Goal: Connect with others: Connect with others

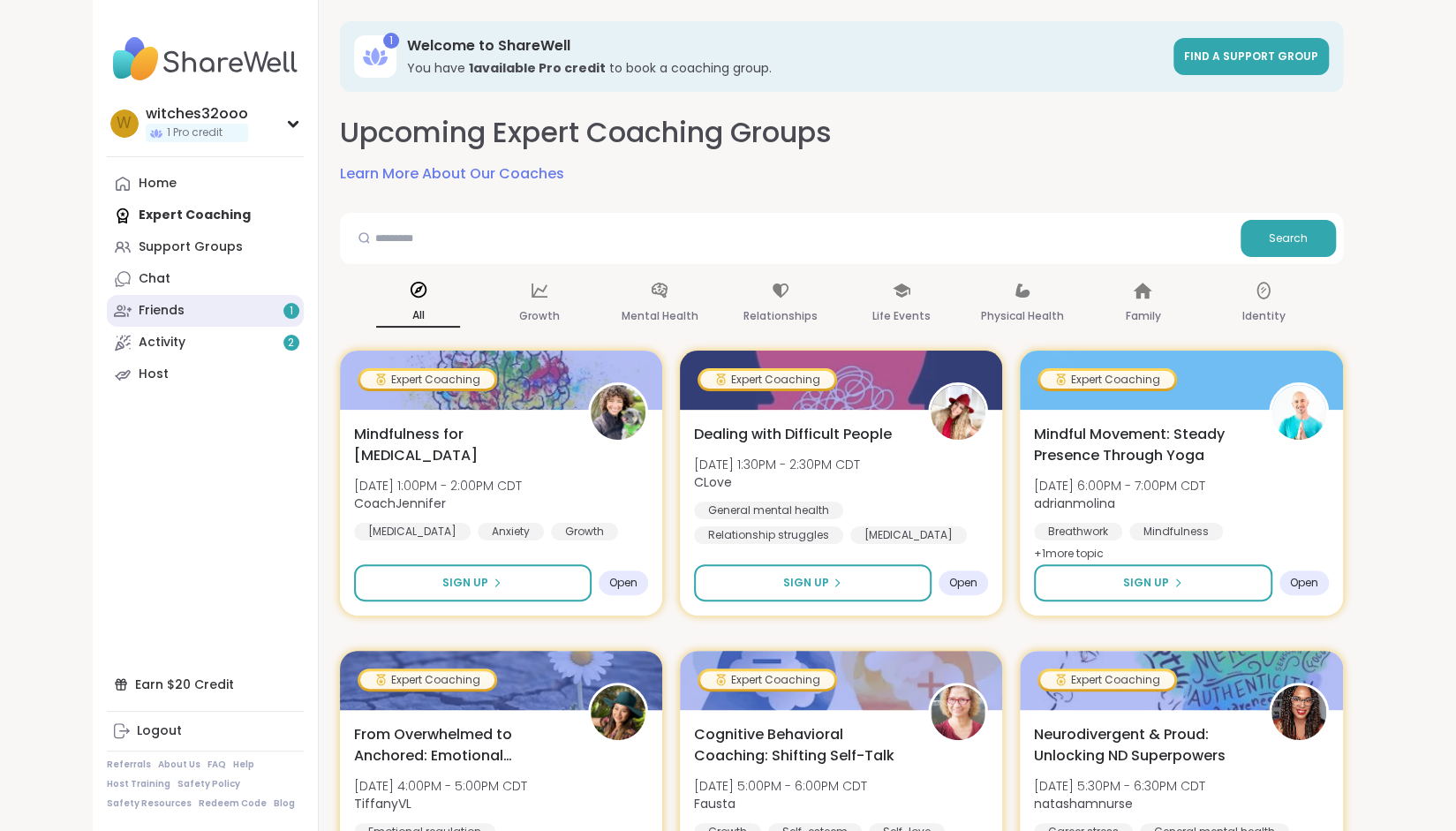
click at [197, 303] on link "Friends 1" at bounding box center [205, 311] width 197 height 32
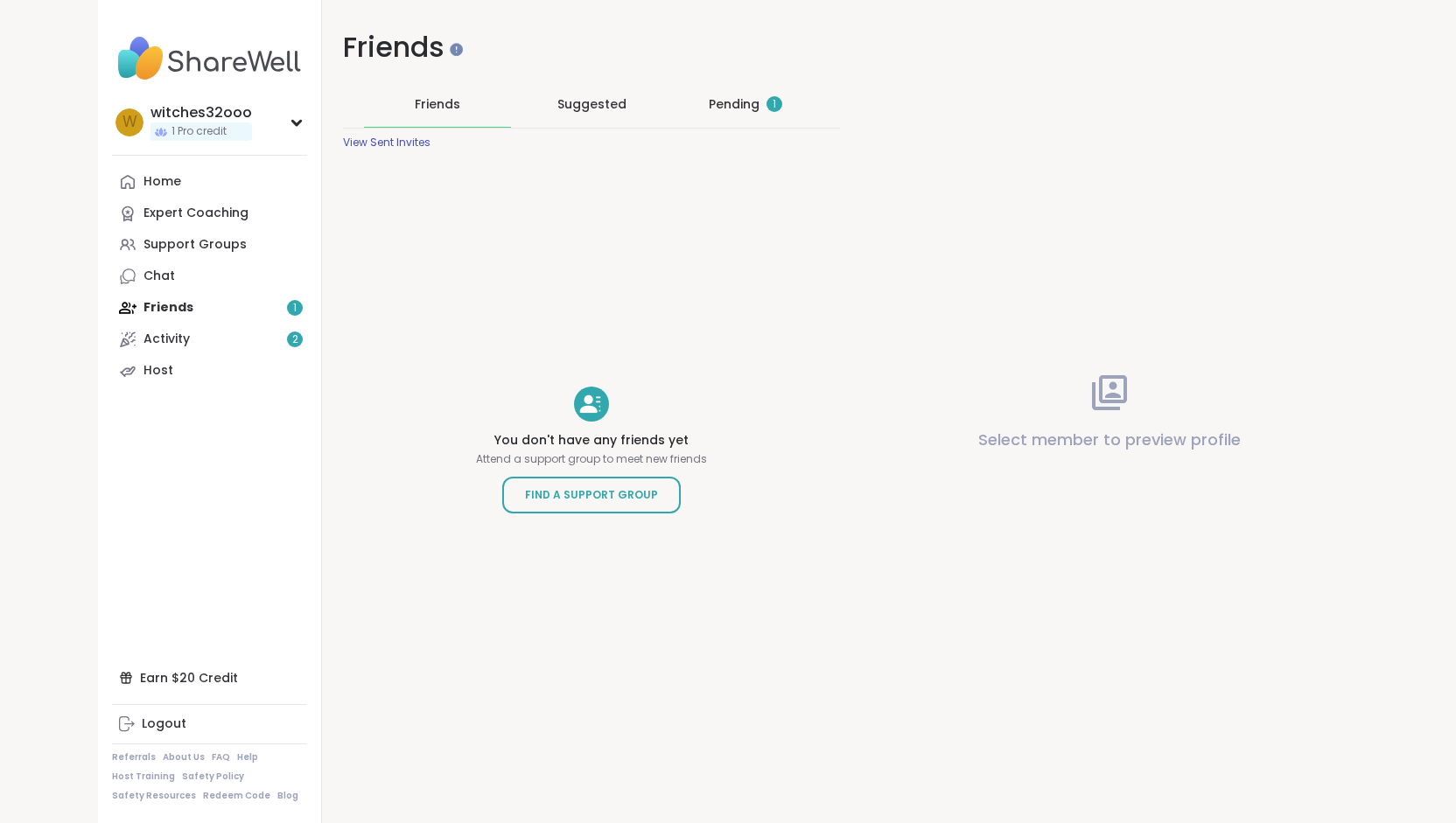
click at [723, 105] on div "Pending 1" at bounding box center [745, 104] width 74 height 17
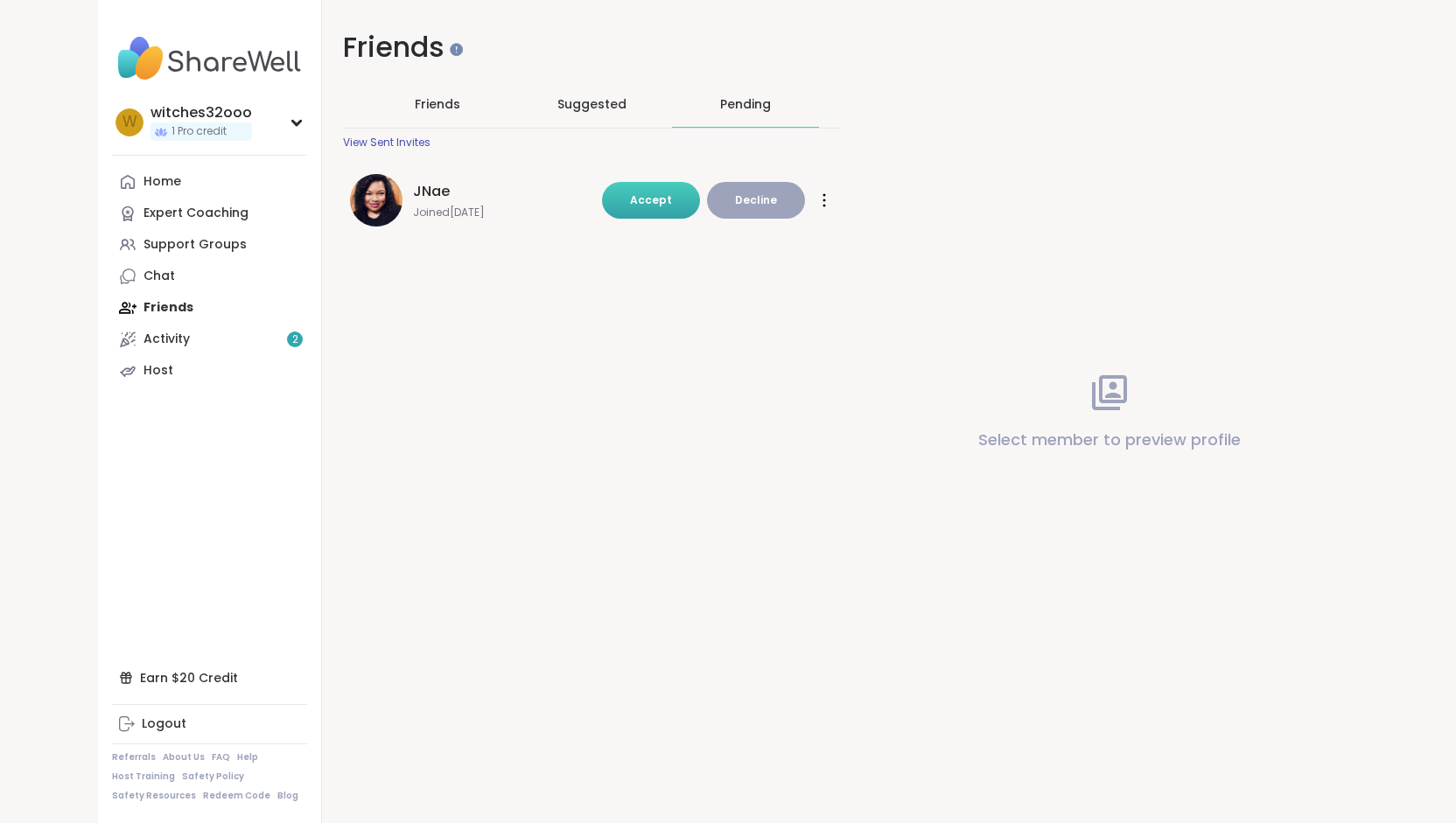
click at [655, 196] on span "Accept" at bounding box center [651, 200] width 42 height 15
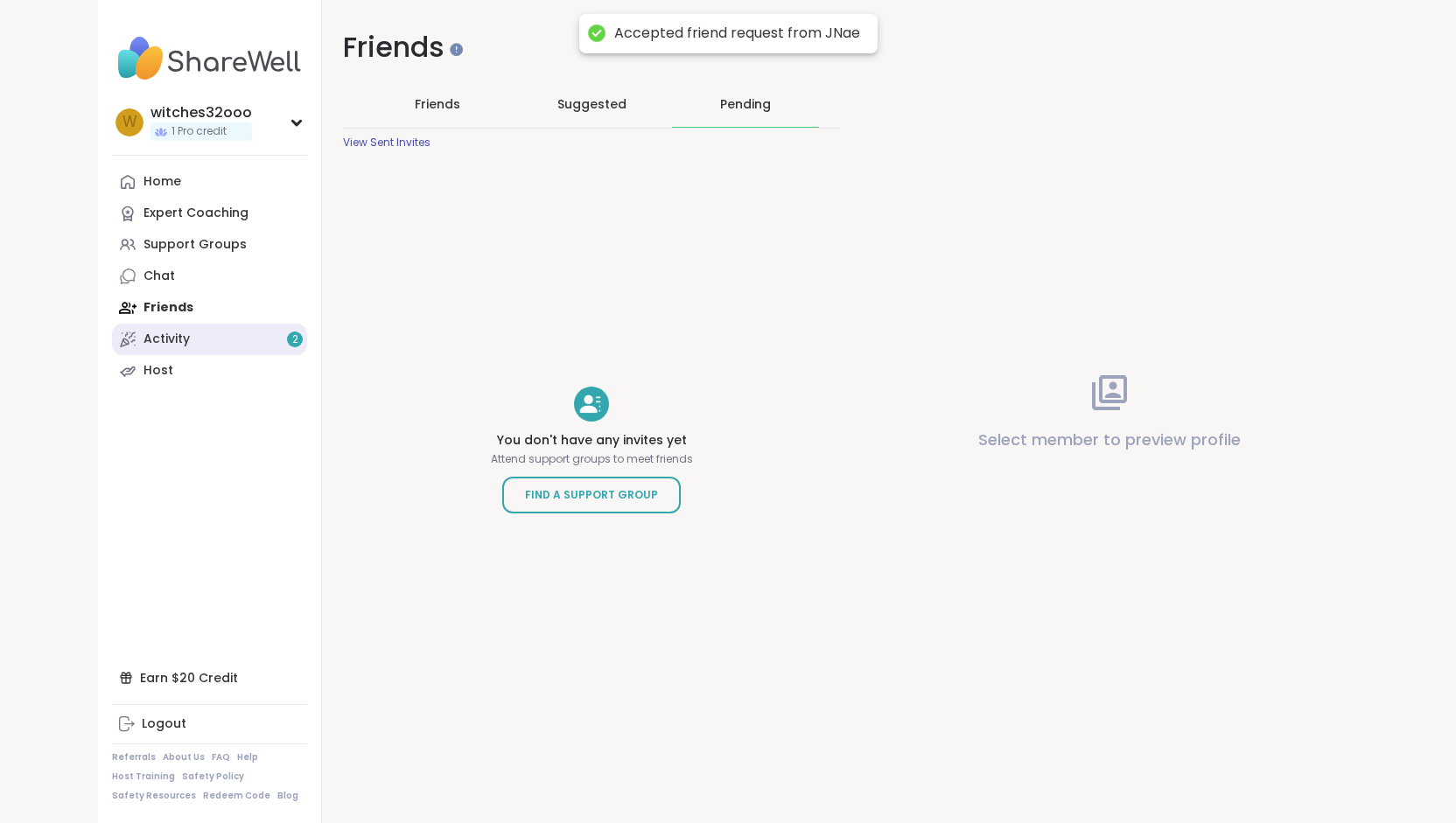
click at [168, 340] on div "Activity 2" at bounding box center [166, 339] width 46 height 17
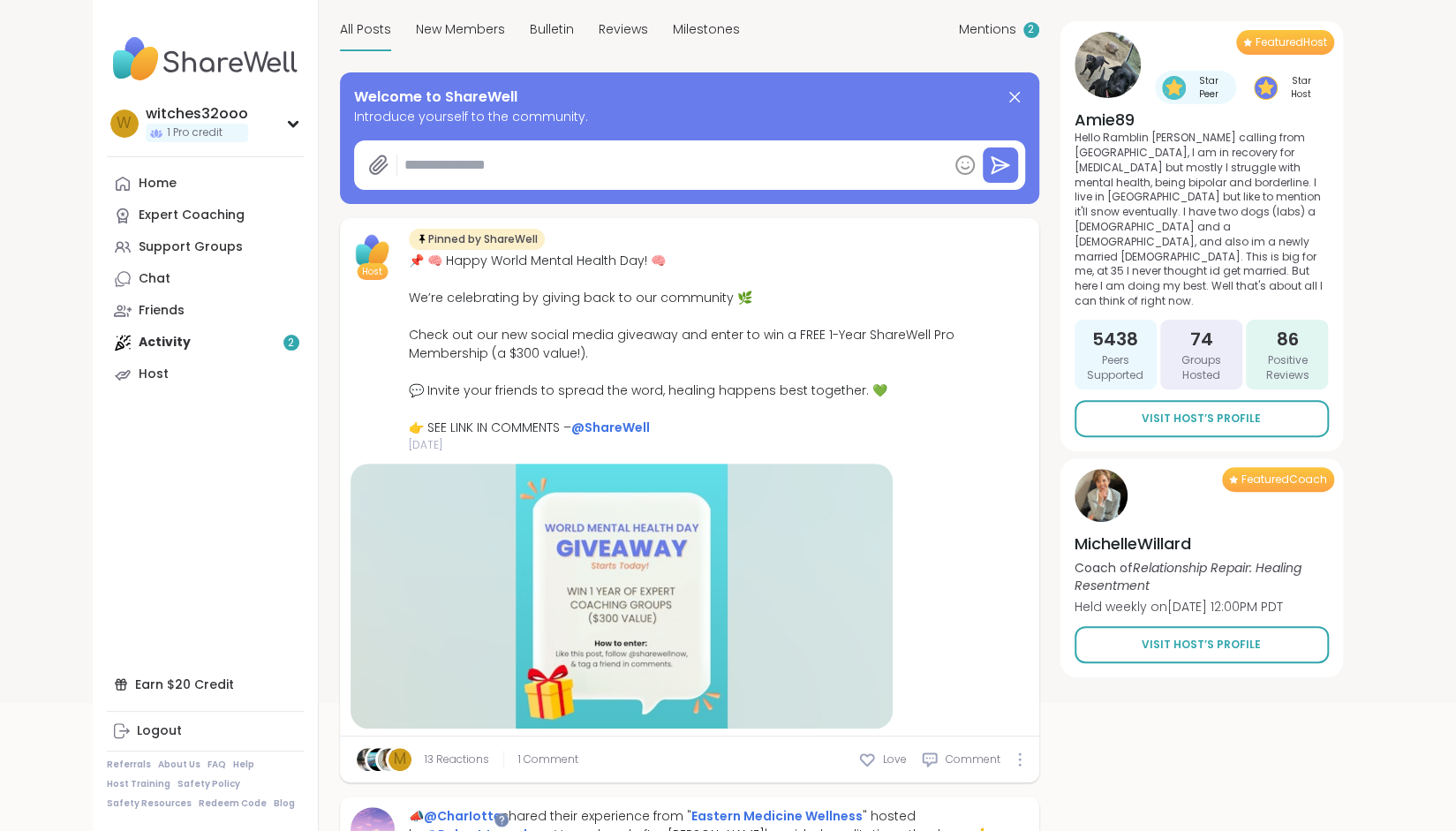
scroll to position [166, 0]
click at [191, 244] on div "Support Groups" at bounding box center [191, 247] width 104 height 17
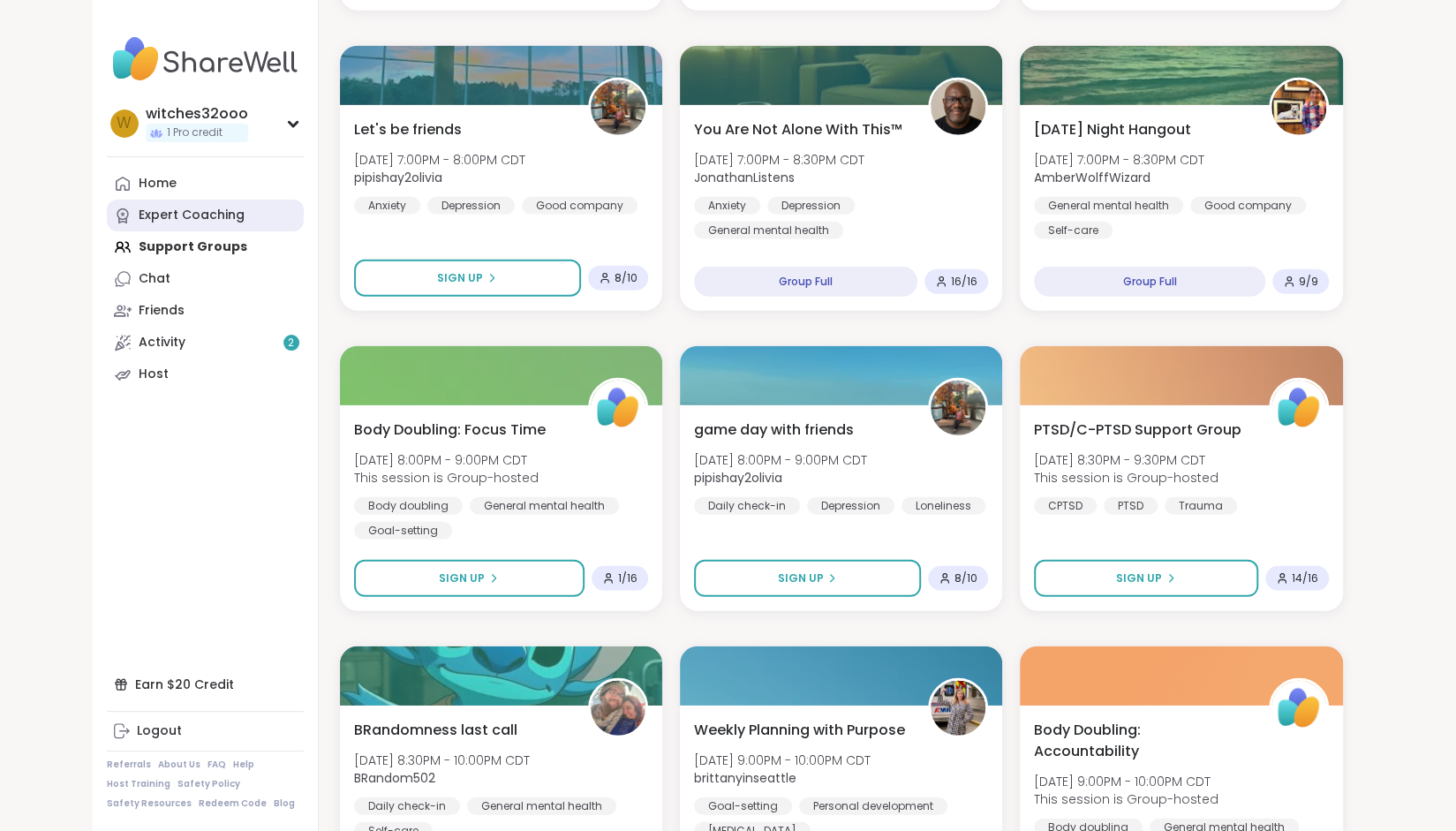
scroll to position [3127, 0]
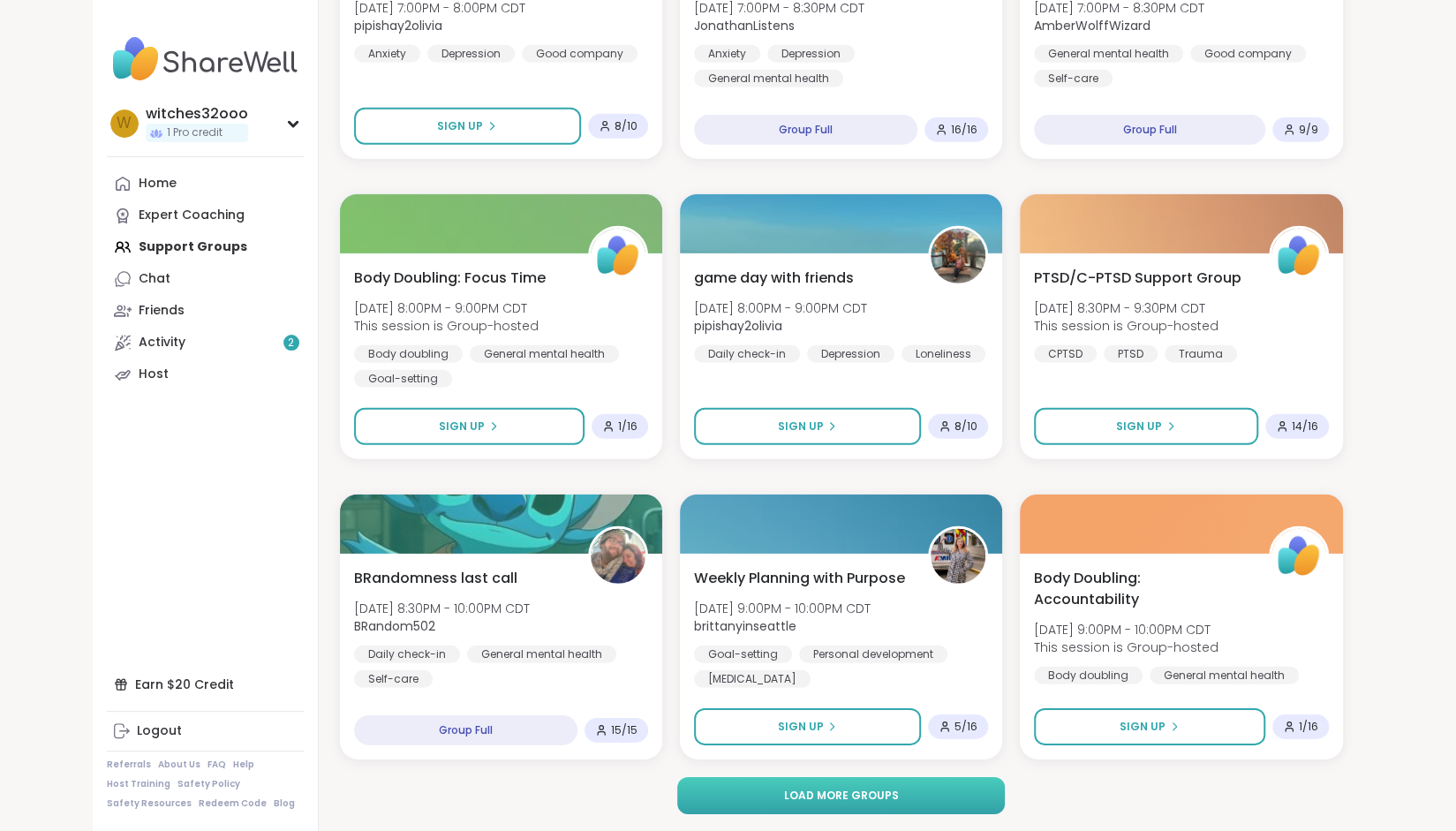
click at [850, 790] on span "Load more groups" at bounding box center [840, 795] width 115 height 16
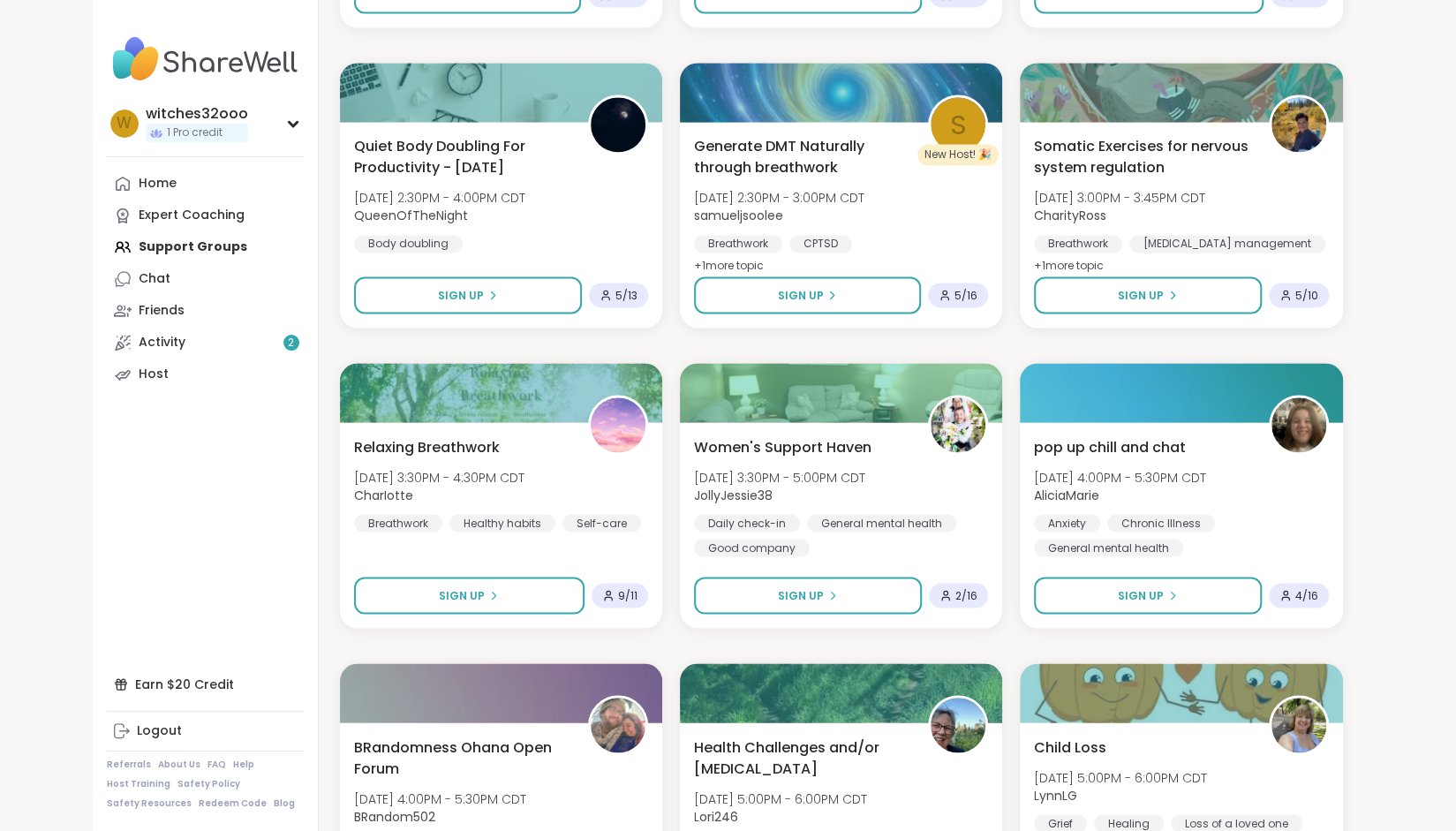
scroll to position [6262, 0]
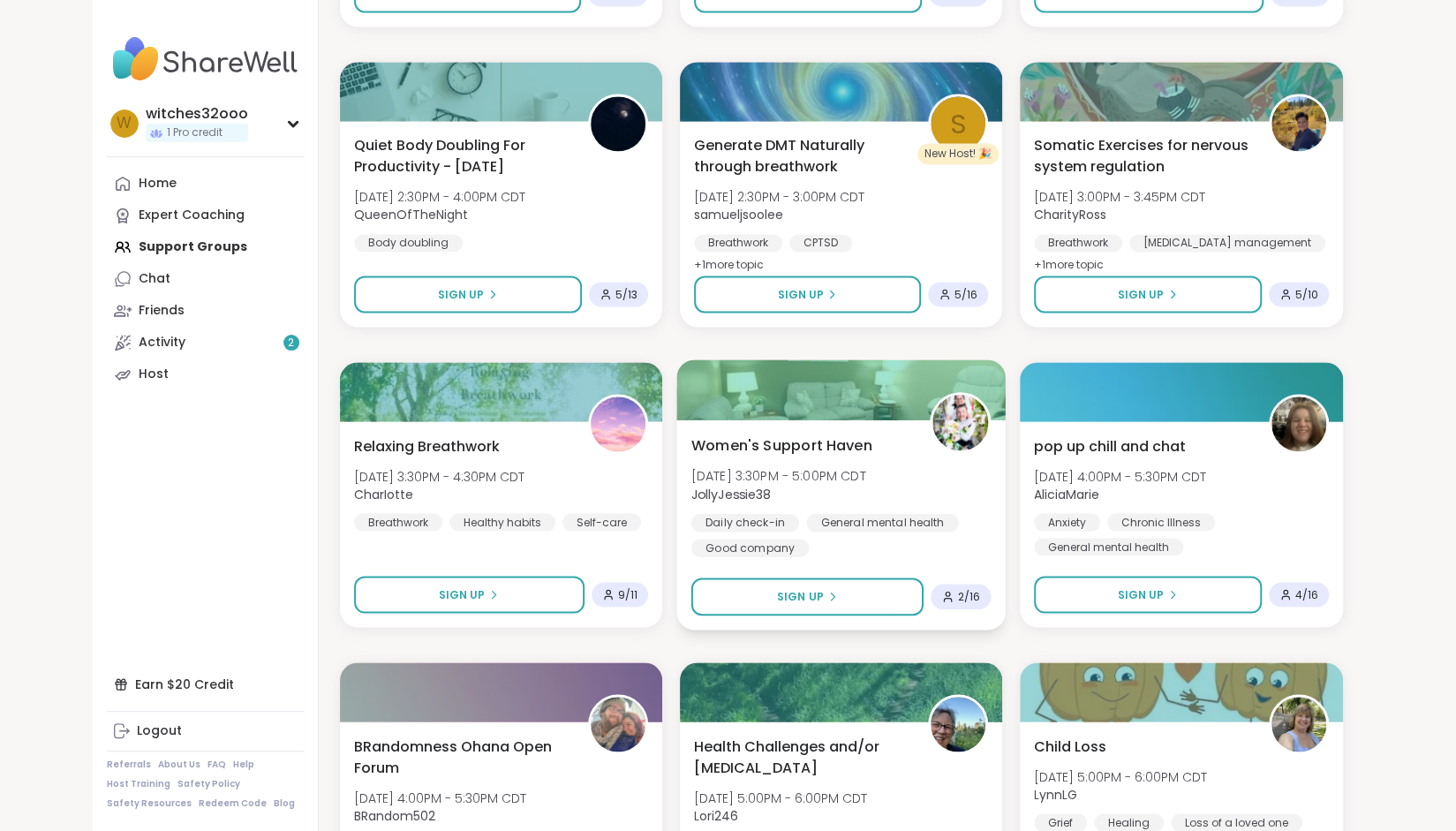
click at [963, 424] on img at bounding box center [960, 422] width 55 height 55
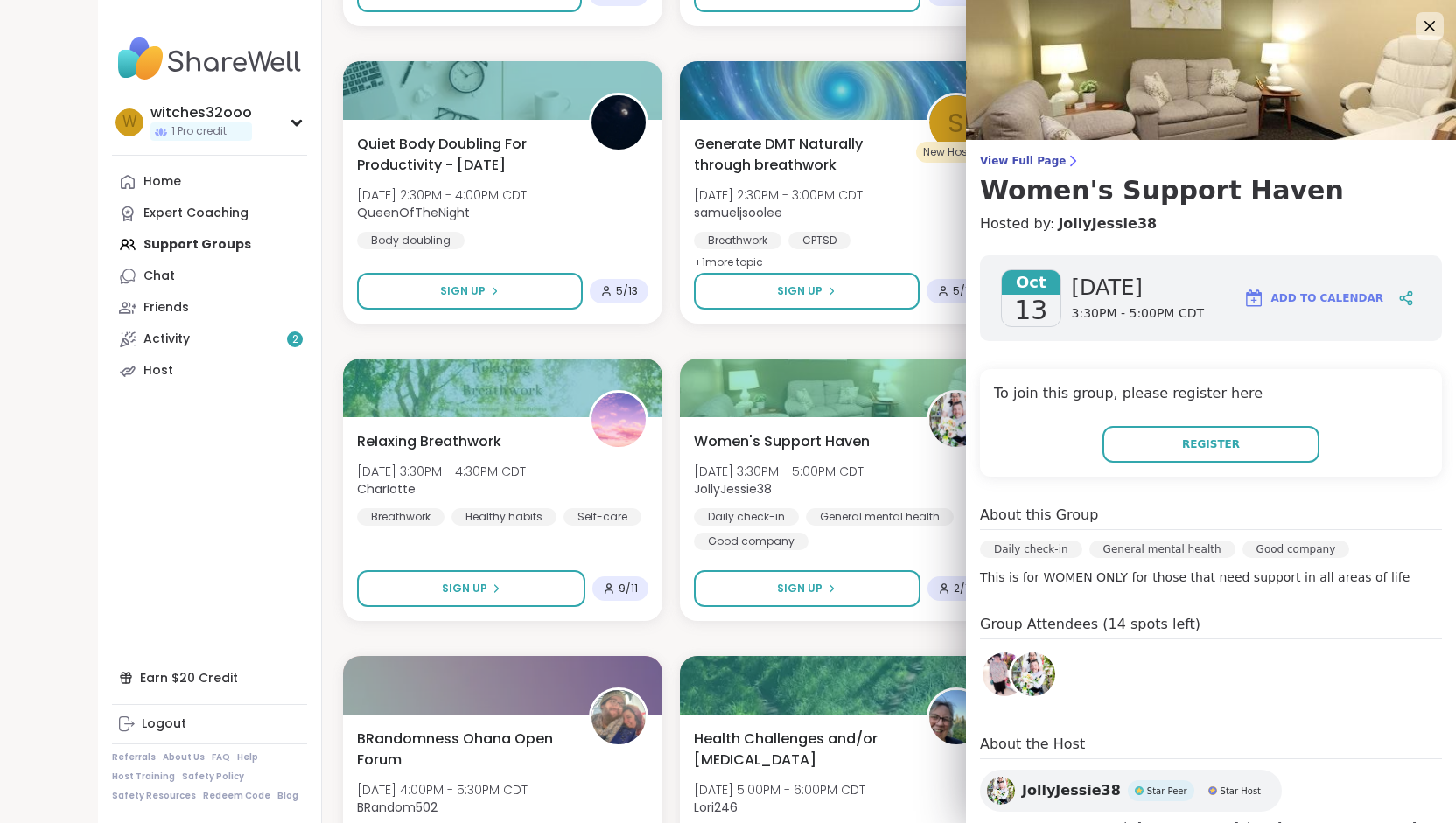
click at [1024, 680] on img at bounding box center [1033, 674] width 44 height 44
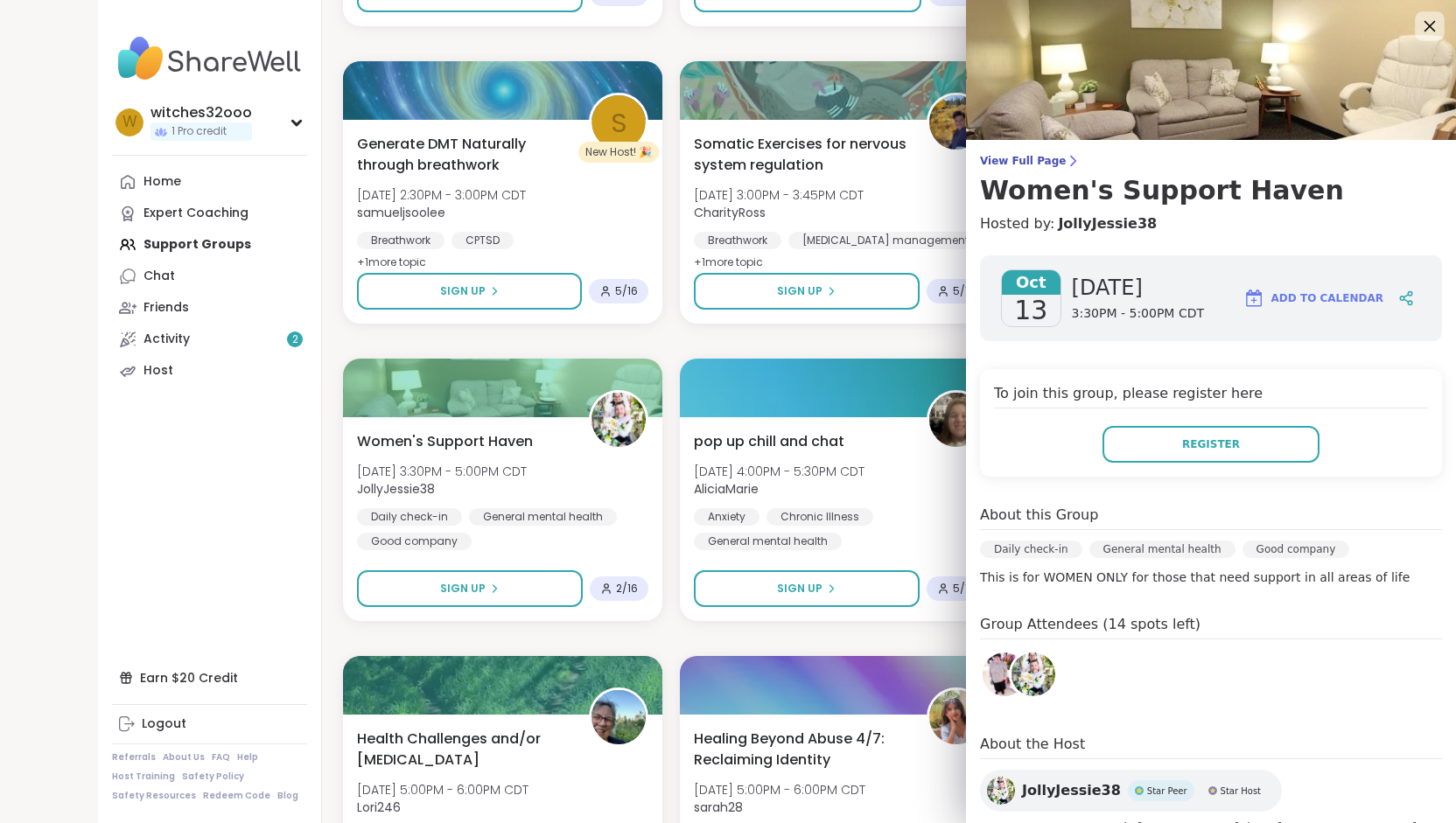
click at [1419, 24] on icon at bounding box center [1430, 26] width 22 height 22
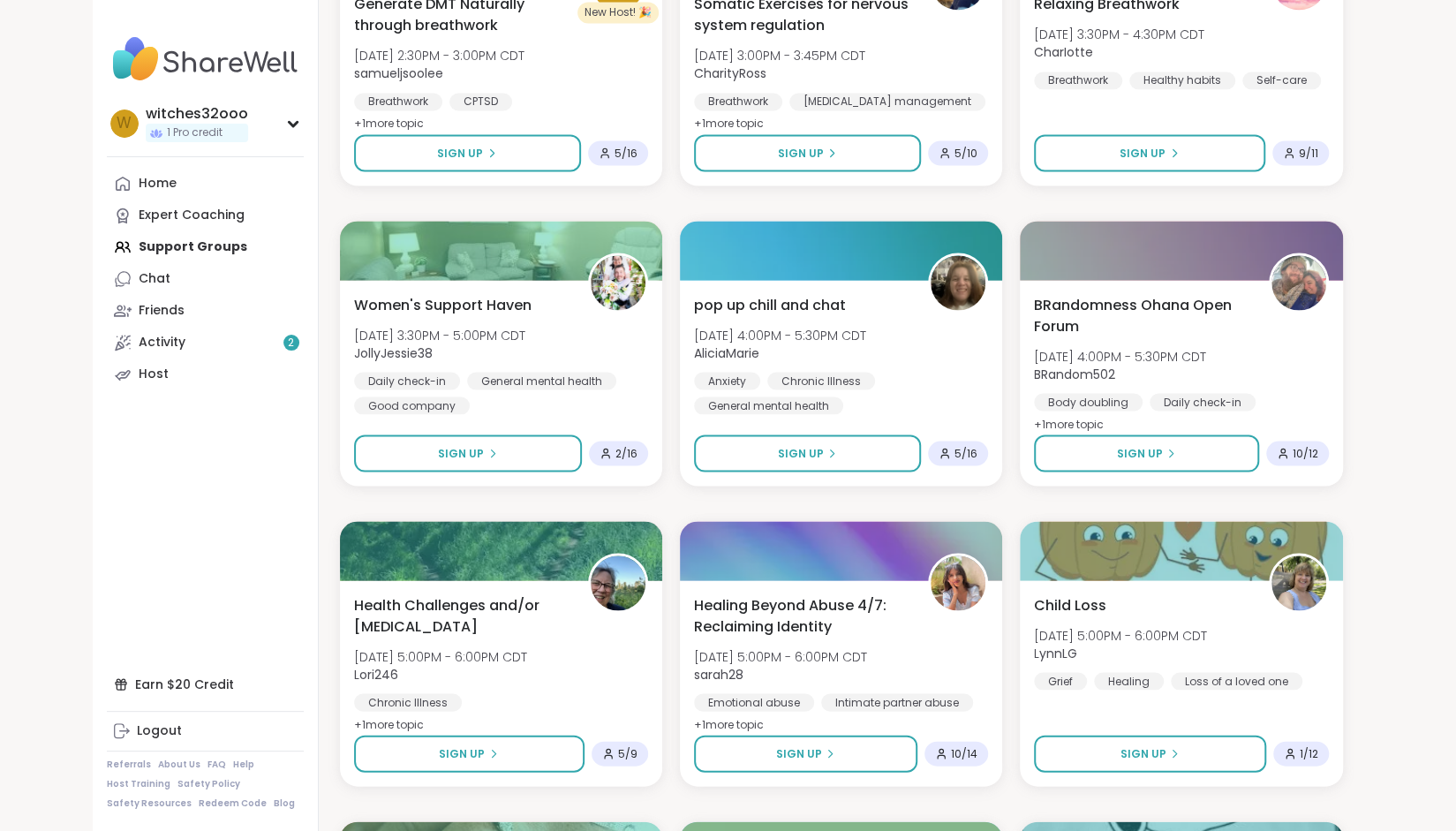
scroll to position [6401, 0]
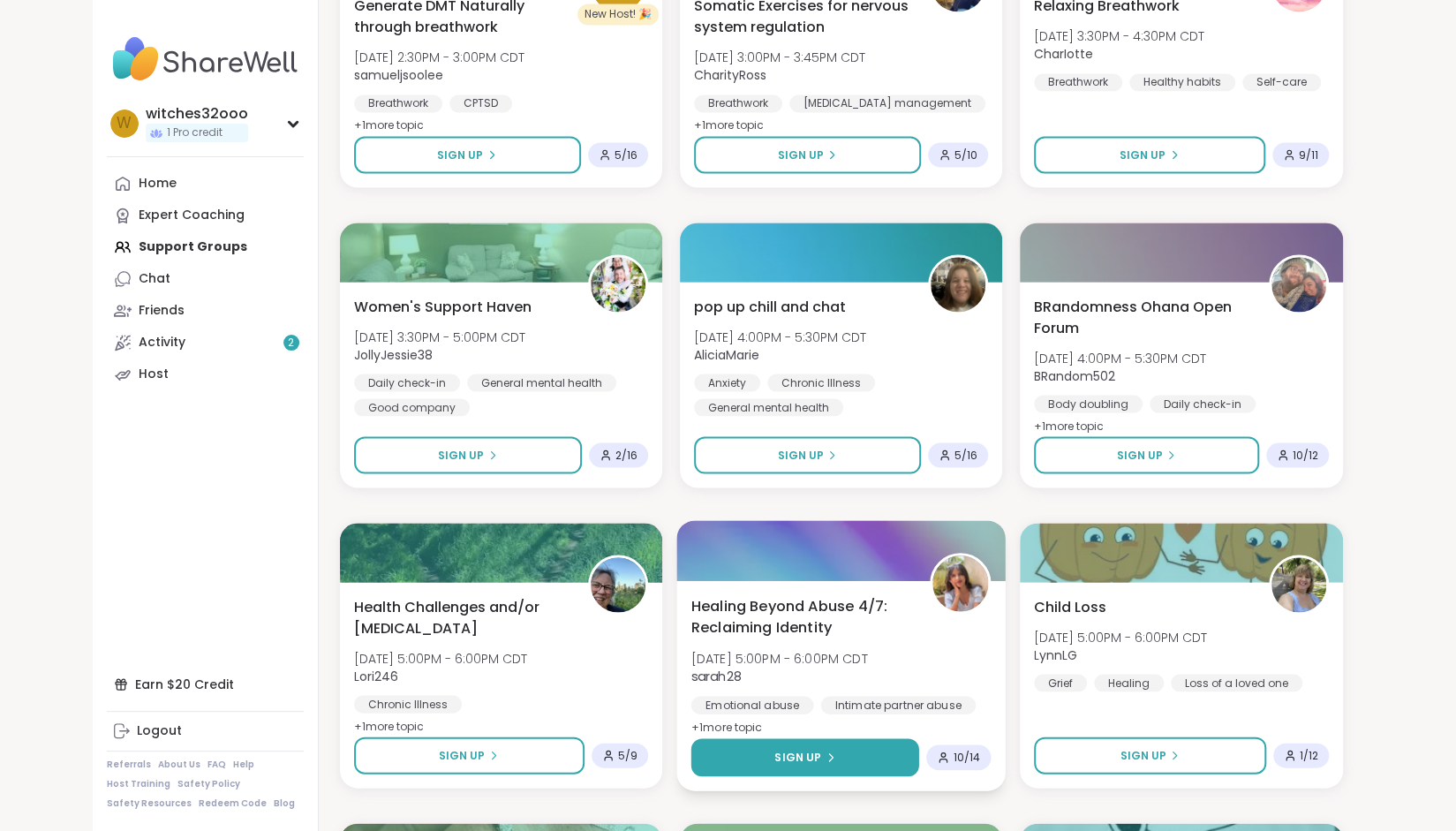
click at [825, 756] on icon at bounding box center [830, 757] width 11 height 11
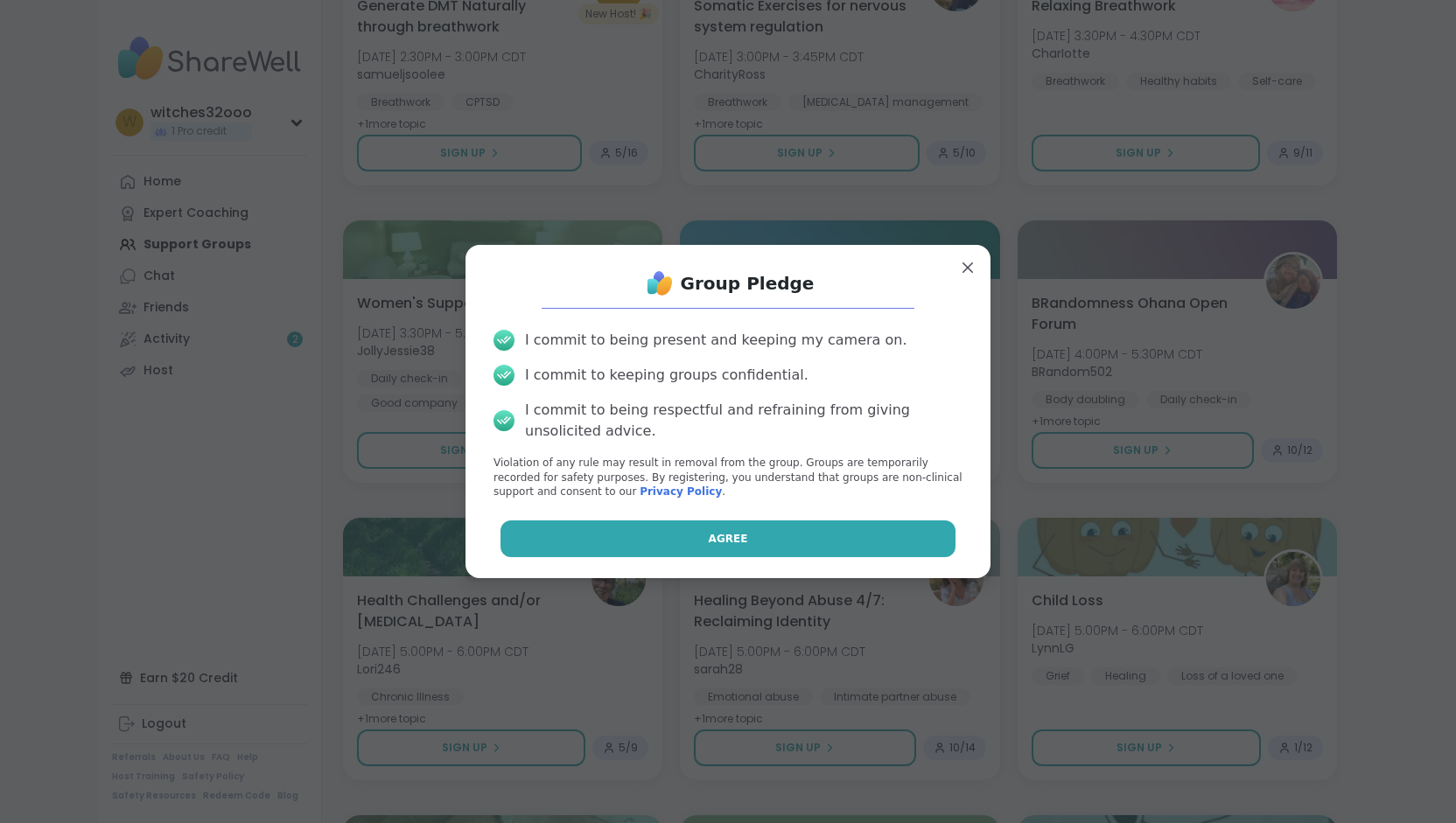
click at [710, 544] on span "Agree" at bounding box center [728, 538] width 39 height 15
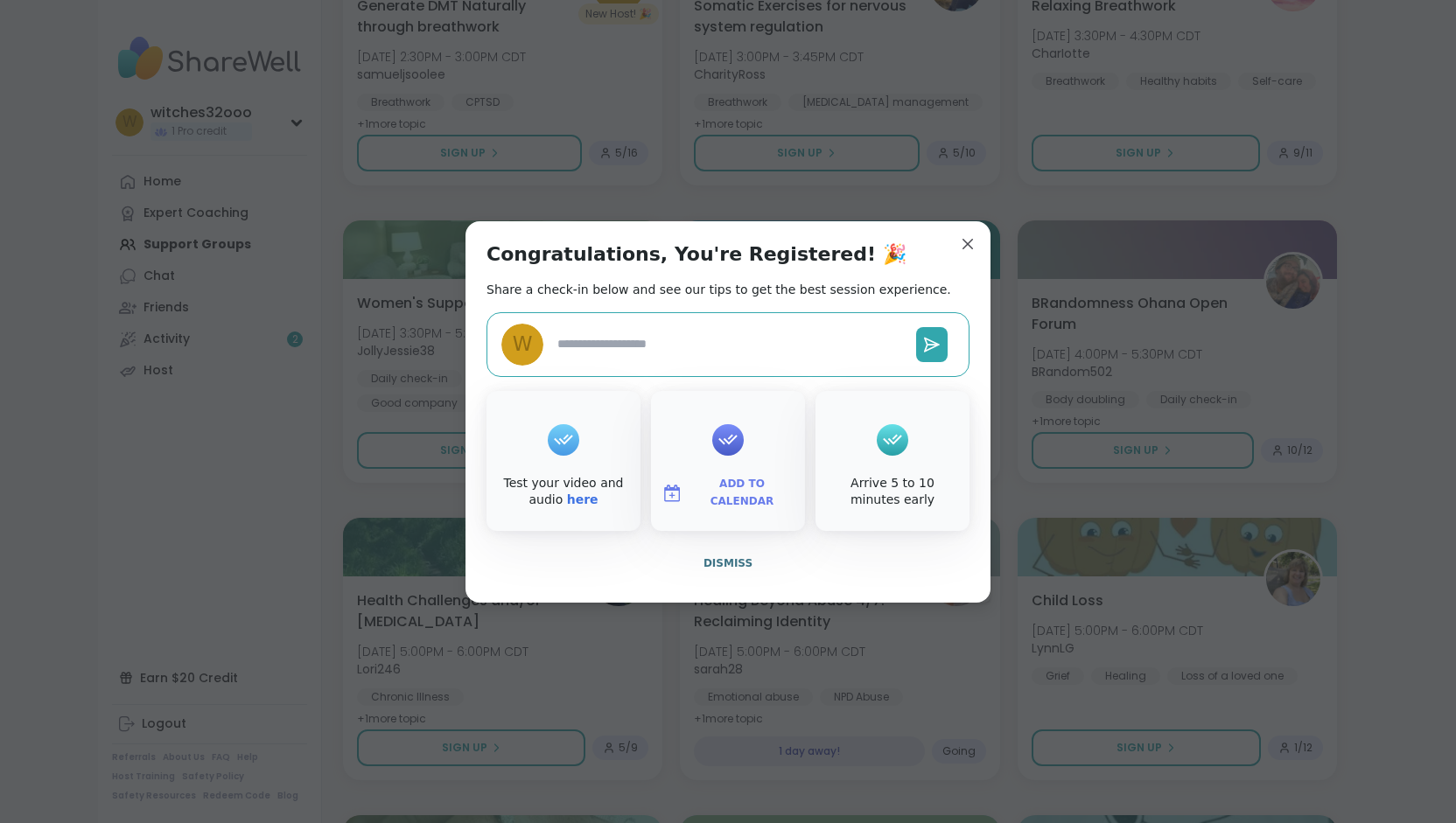
type textarea "*"
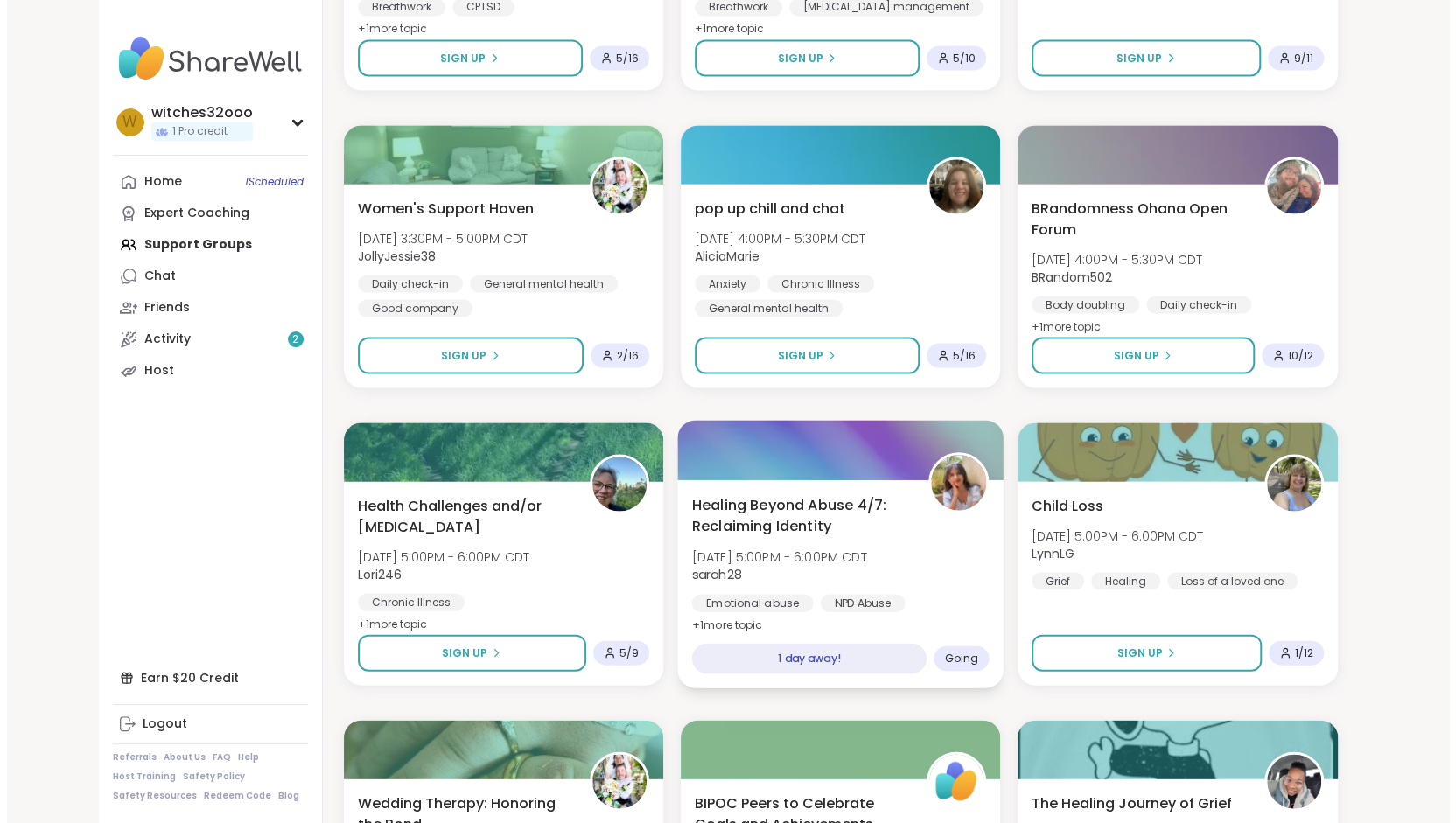
scroll to position [6433, 0]
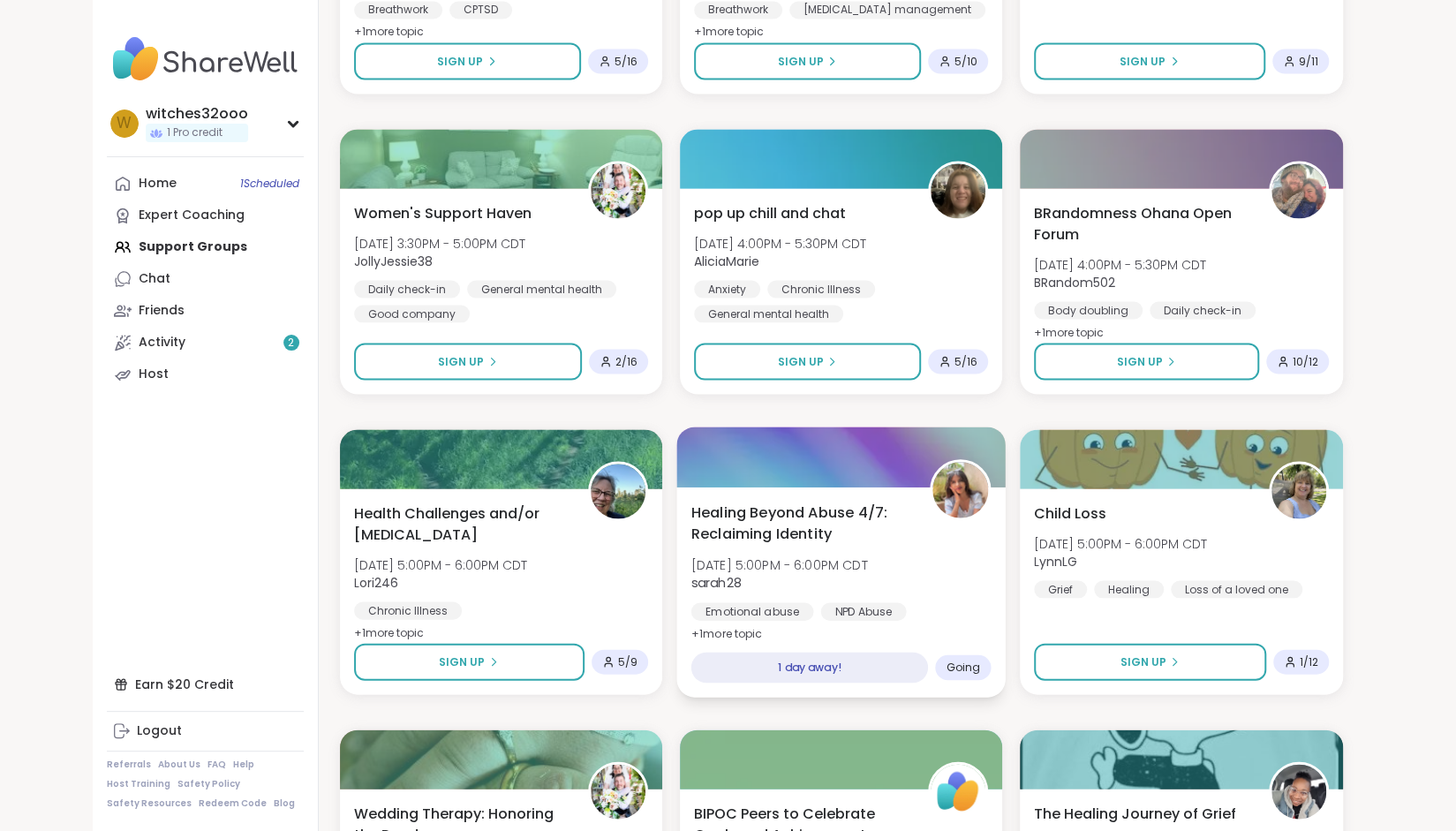
click at [963, 491] on img at bounding box center [960, 490] width 55 height 55
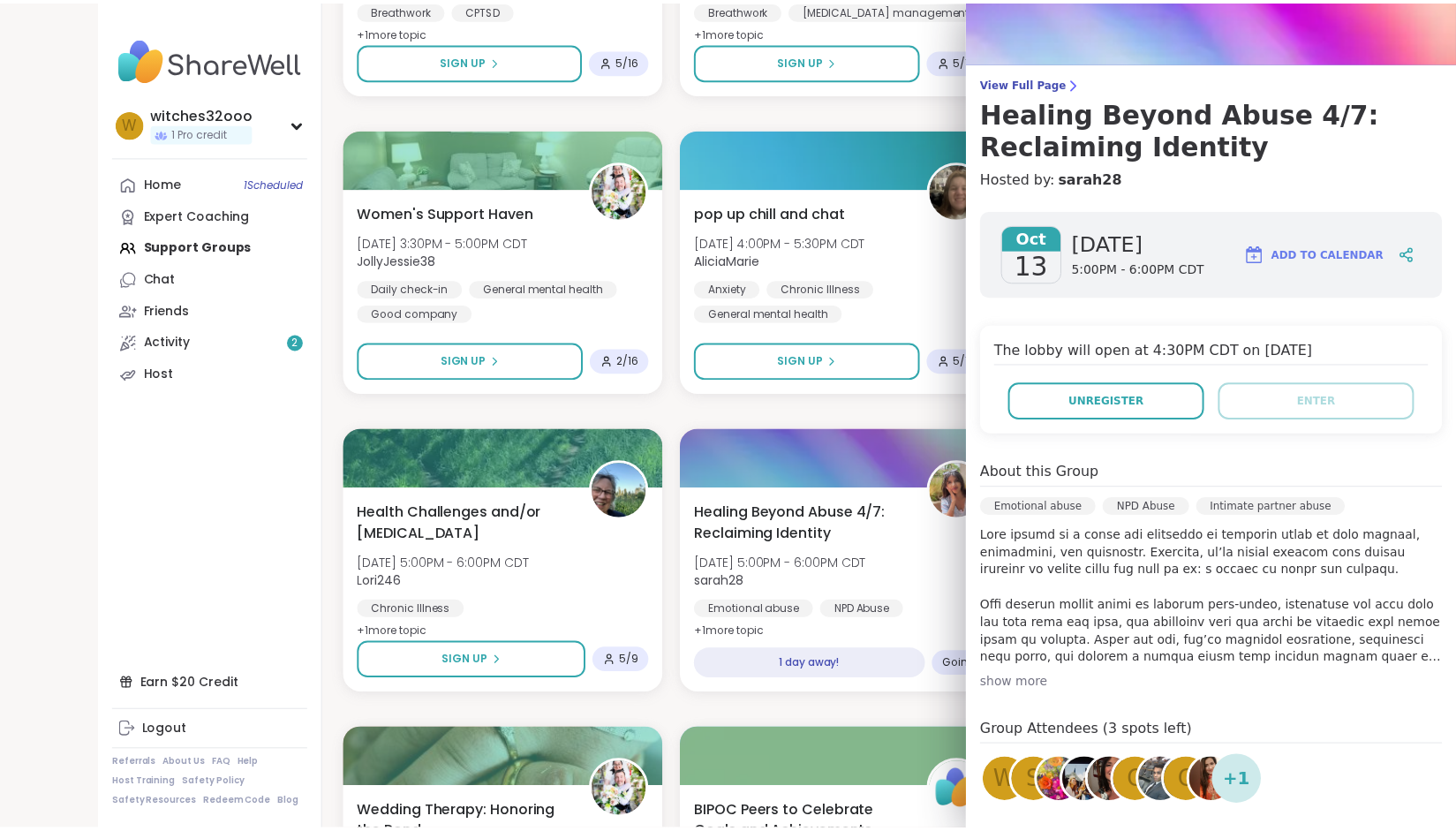
scroll to position [12, 0]
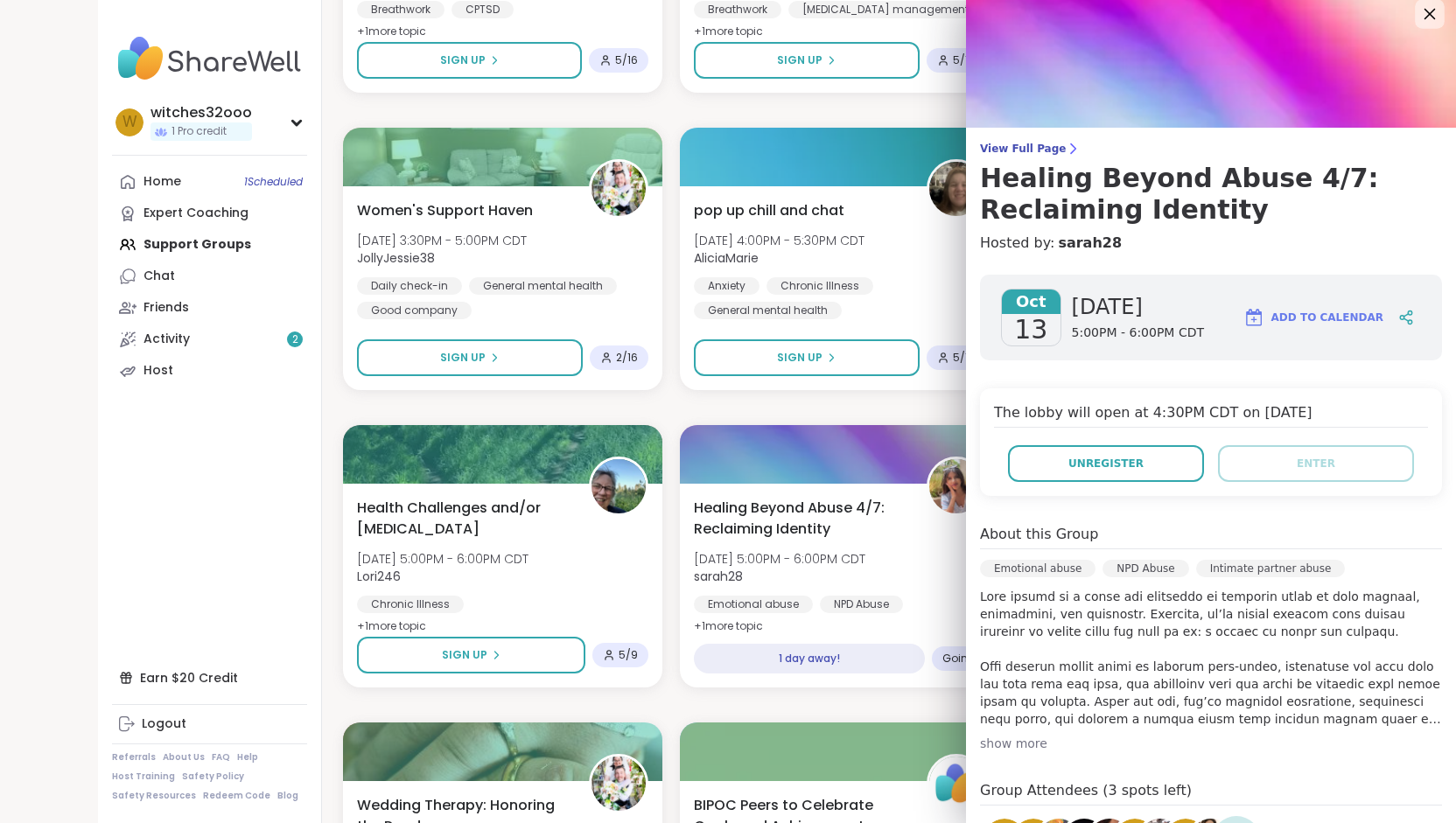
click at [1424, 13] on icon at bounding box center [1430, 15] width 11 height 11
